Goal: Find specific page/section: Find specific page/section

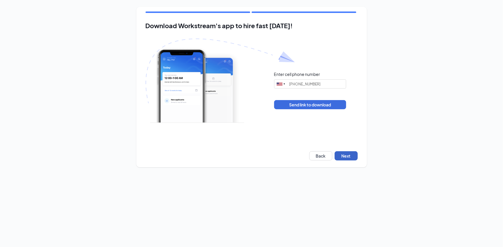
click at [340, 154] on button "Next" at bounding box center [345, 156] width 23 height 9
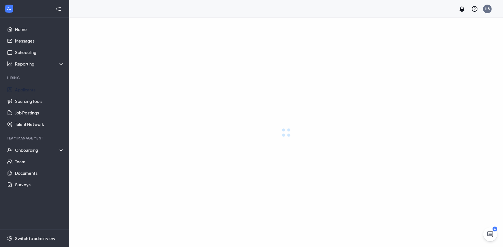
click at [32, 89] on link "Applicants" at bounding box center [39, 90] width 49 height 12
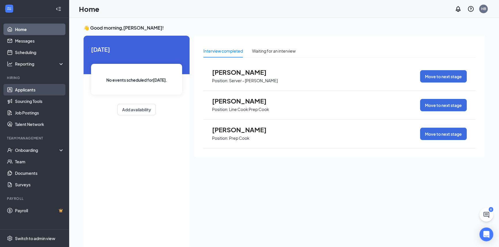
click at [35, 93] on link "Applicants" at bounding box center [39, 90] width 49 height 12
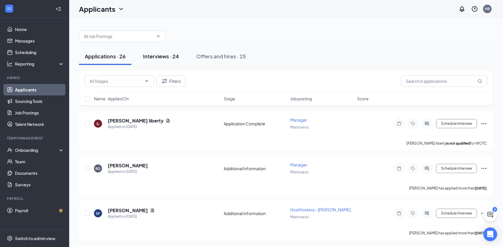
click at [161, 58] on div "Interviews · 24" at bounding box center [161, 56] width 36 height 7
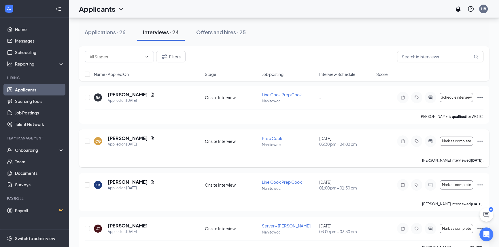
scroll to position [78, 0]
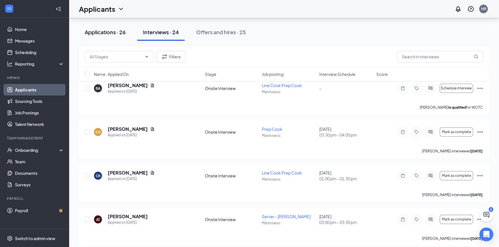
click at [120, 31] on div "Applications · 26" at bounding box center [105, 32] width 41 height 7
